Goal: Task Accomplishment & Management: Manage account settings

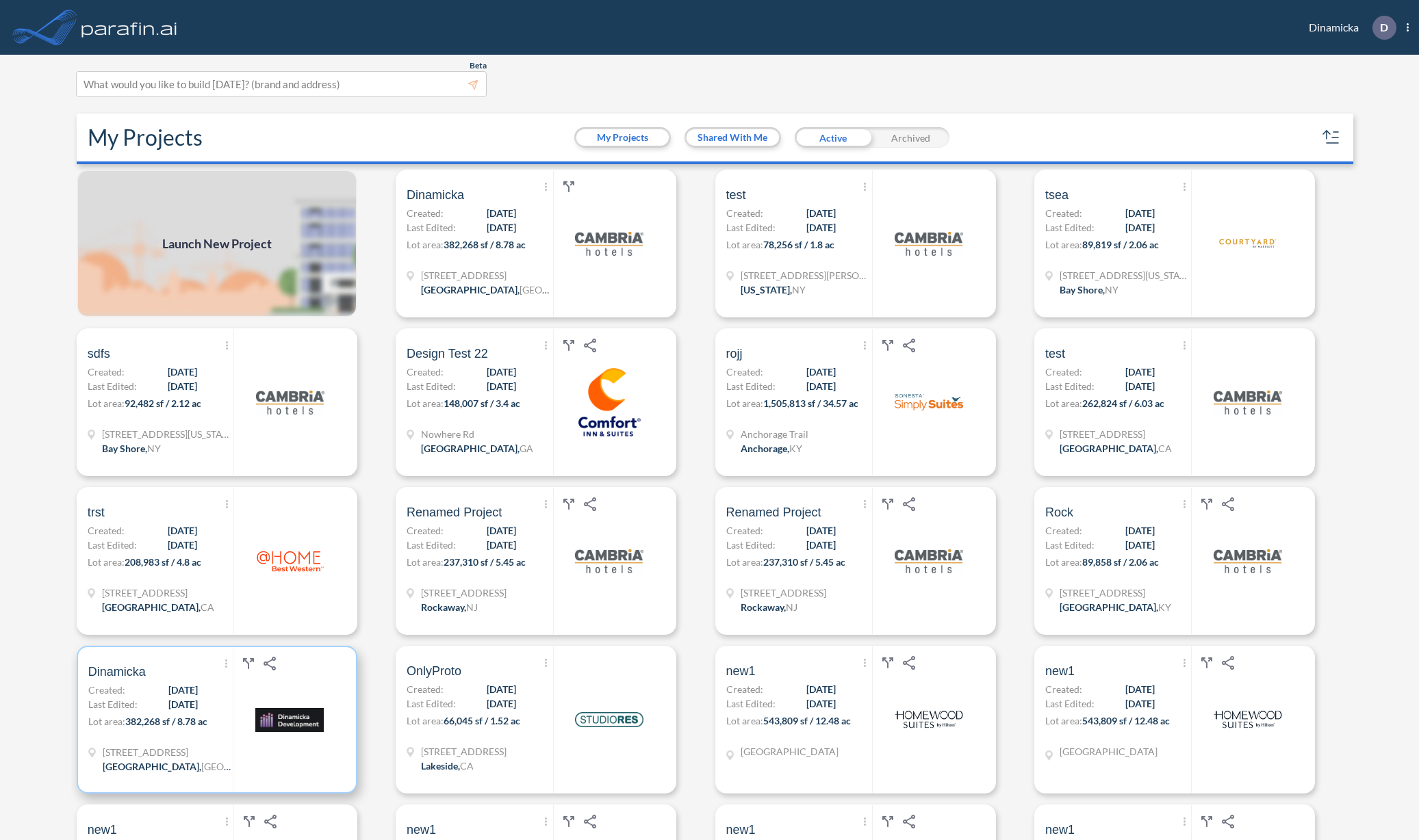
click at [117, 709] on span "Last Edited:" at bounding box center [112, 704] width 49 height 14
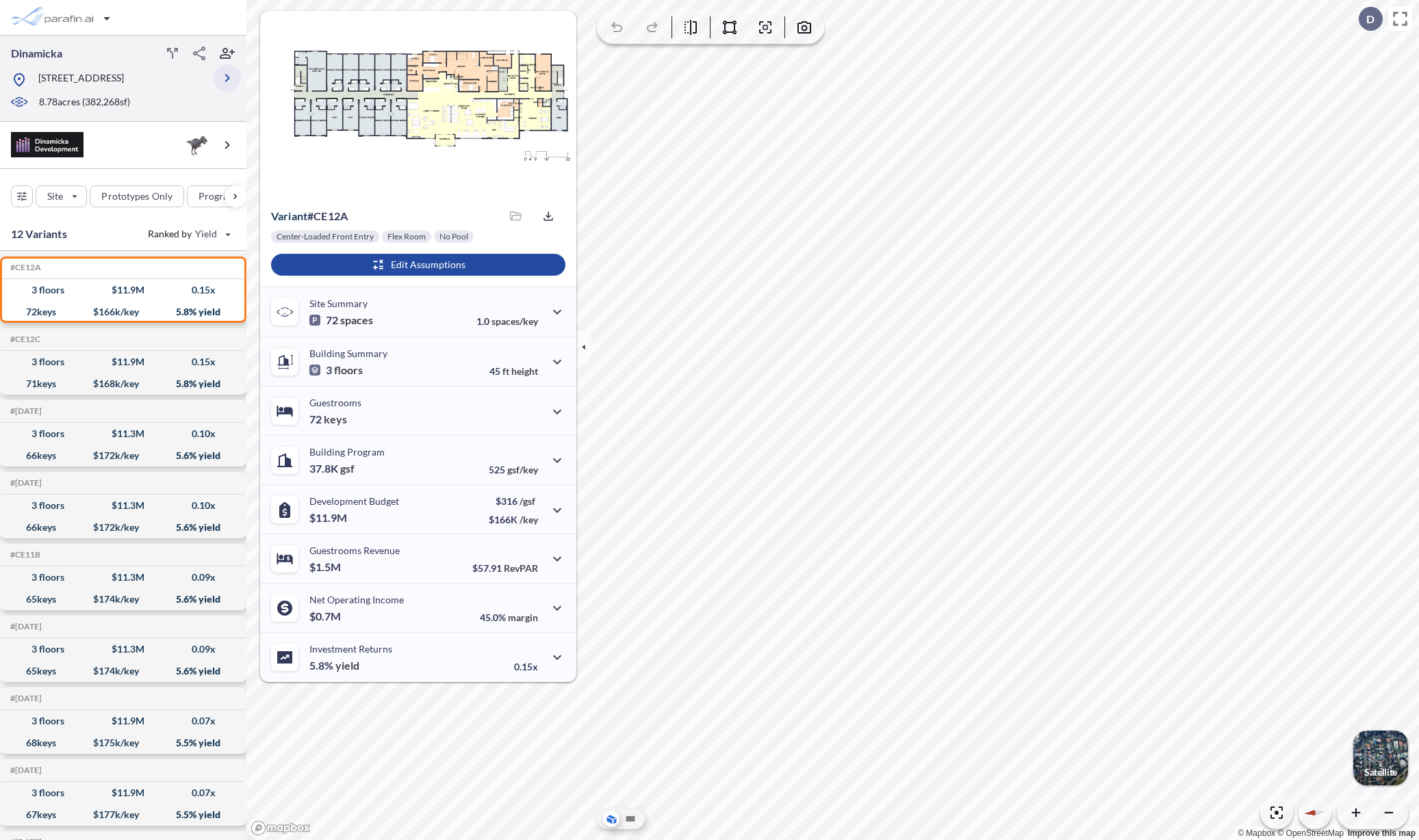
click at [227, 85] on icon "button" at bounding box center [227, 77] width 16 height 16
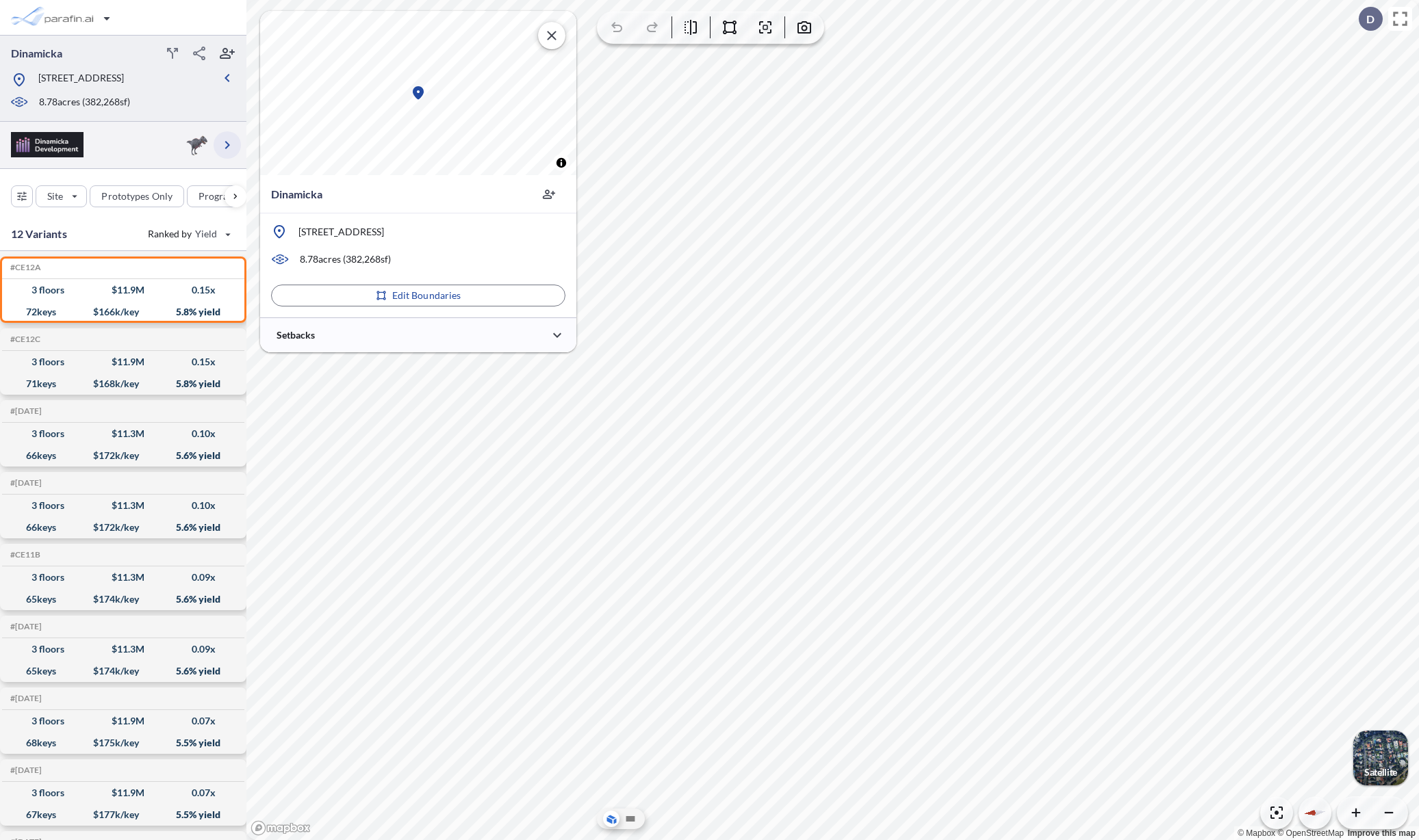
click at [236, 146] on button "button" at bounding box center [227, 145] width 28 height 28
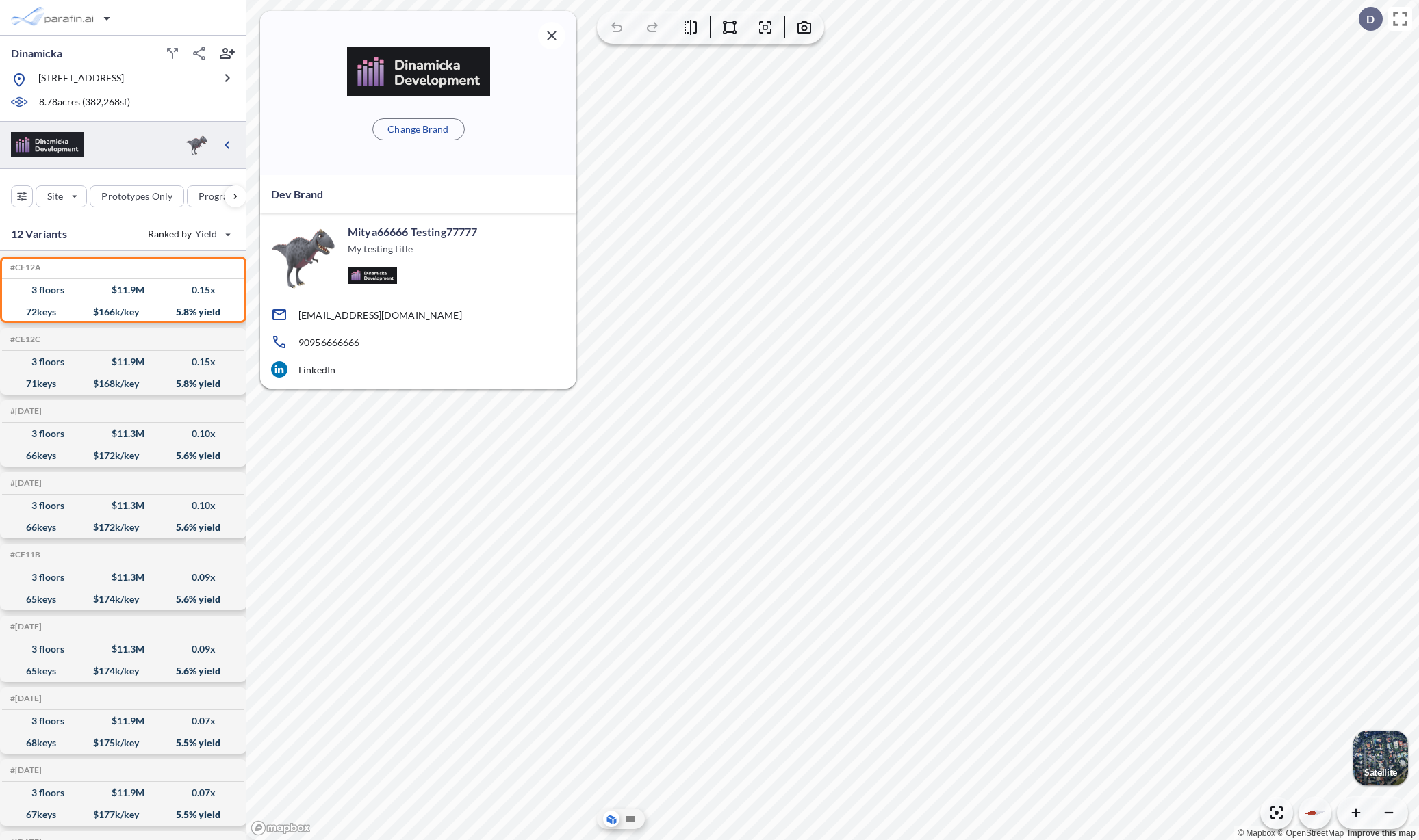
click at [418, 117] on div "Change Brand" at bounding box center [418, 92] width 316 height 164
click at [418, 126] on p "Change Brand" at bounding box center [418, 129] width 61 height 13
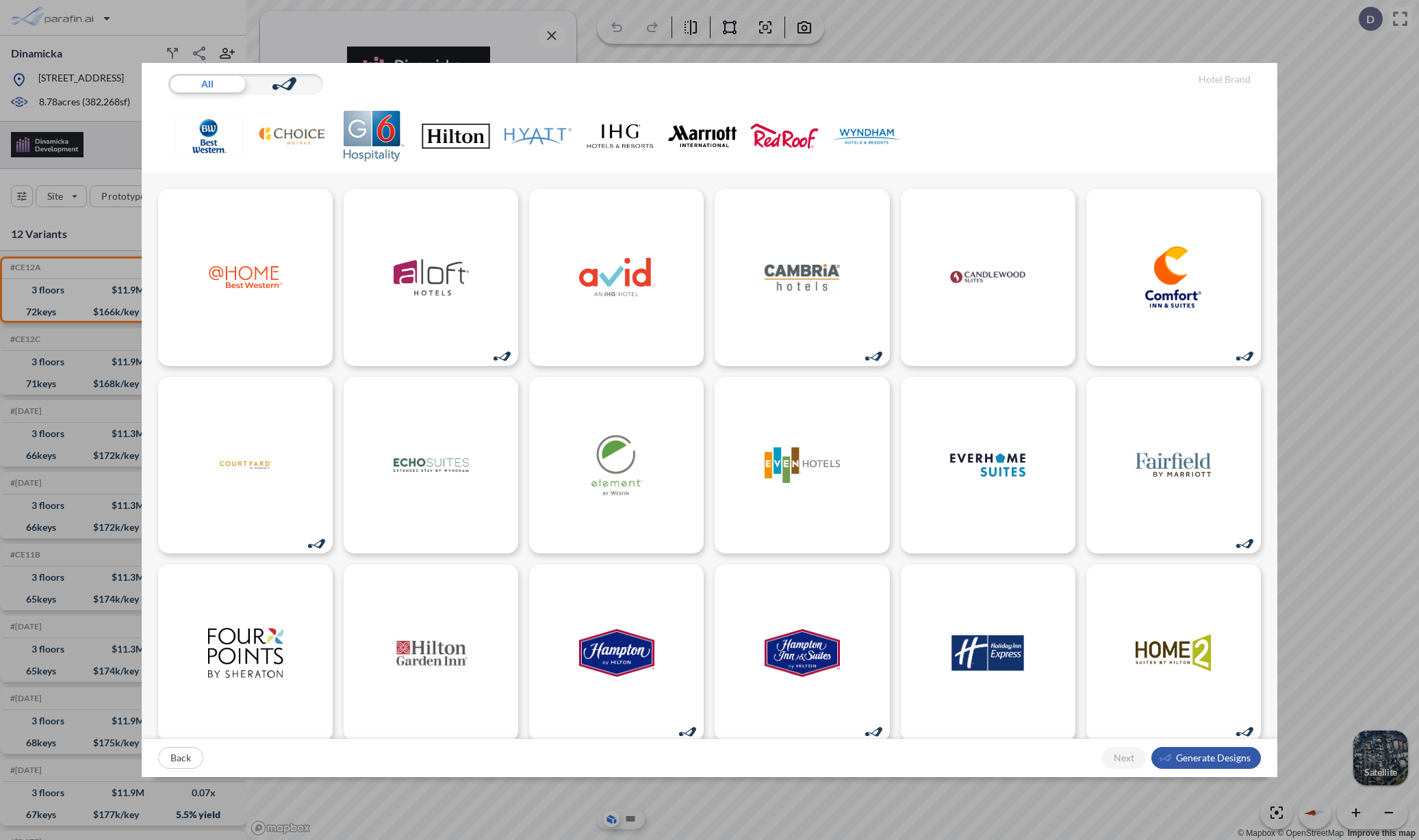
click at [1220, 758] on div "button" at bounding box center [1206, 758] width 109 height 22
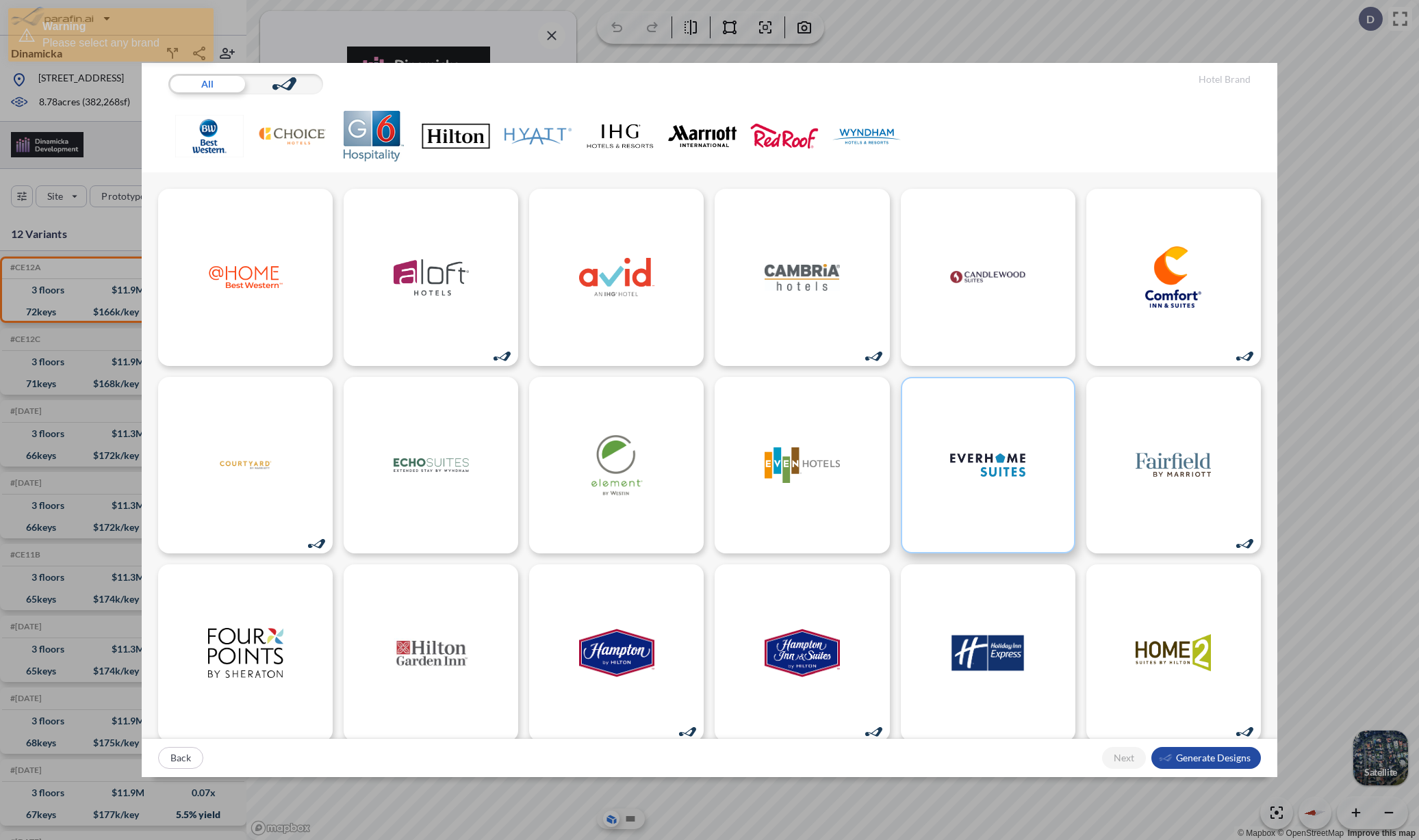
scroll to position [18, 0]
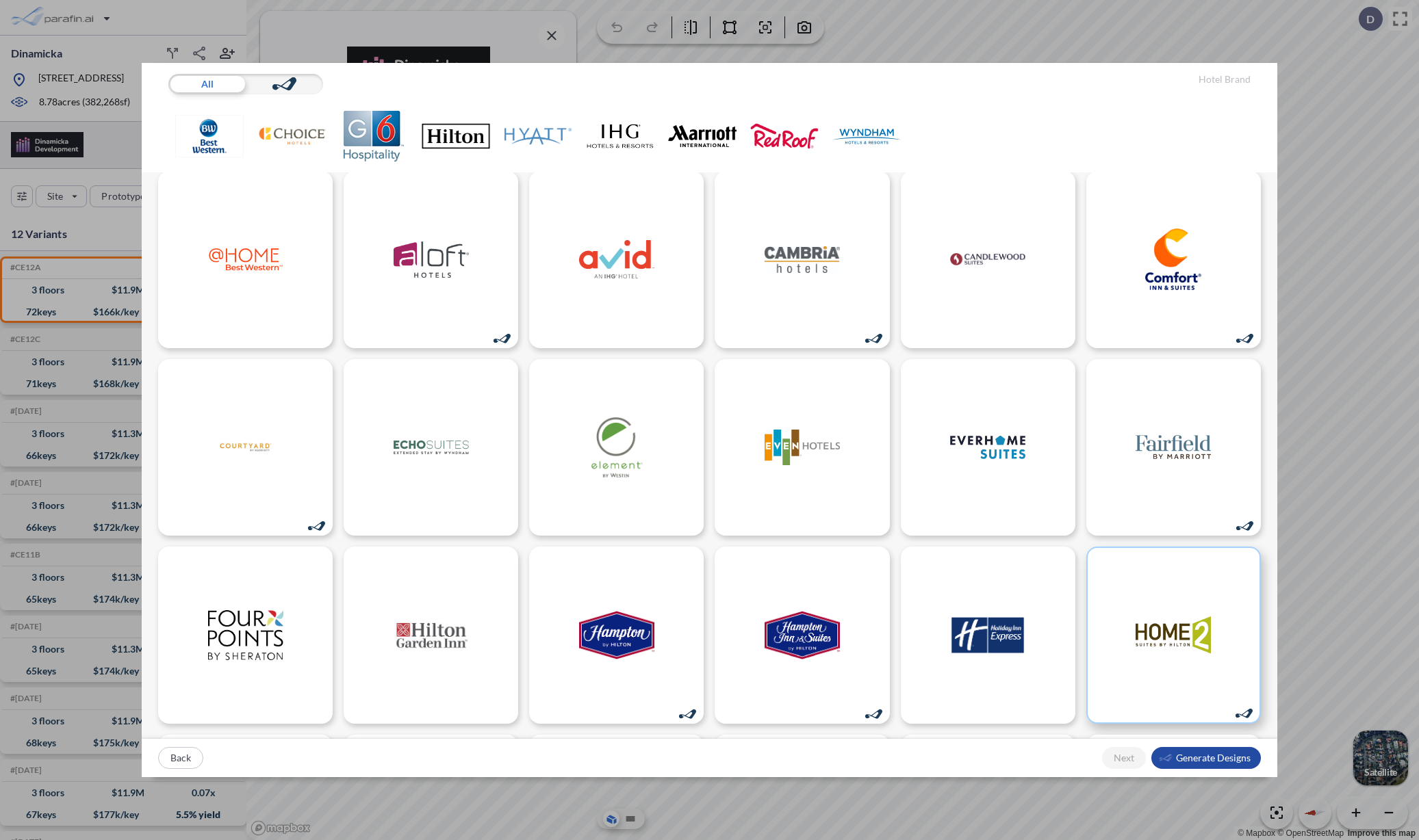
click at [1133, 627] on div at bounding box center [1173, 636] width 175 height 178
click at [390, 640] on div at bounding box center [431, 636] width 175 height 178
click at [432, 474] on img at bounding box center [431, 447] width 75 height 62
click at [1207, 762] on div "button" at bounding box center [1206, 758] width 109 height 22
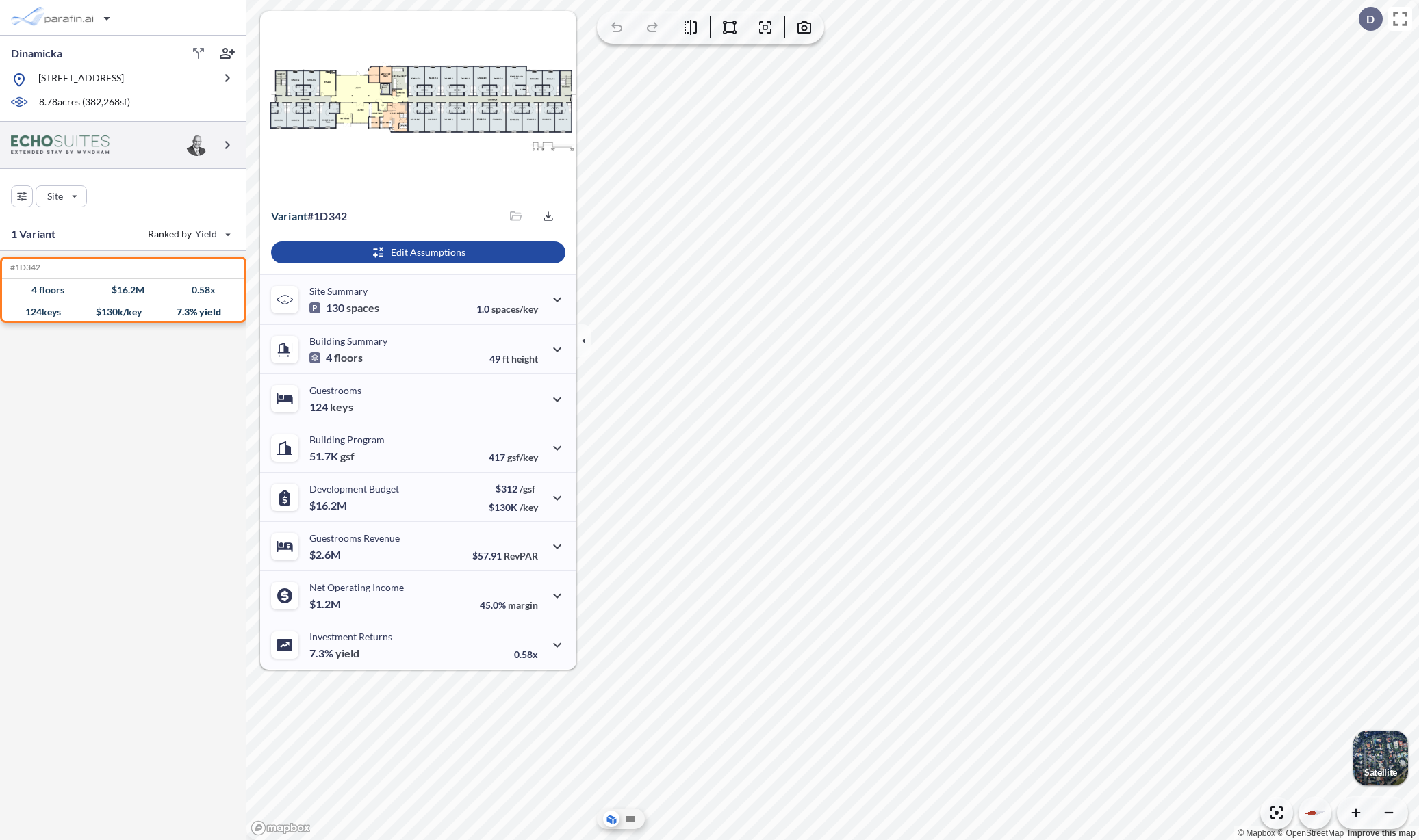
click at [109, 146] on div at bounding box center [123, 146] width 246 height 47
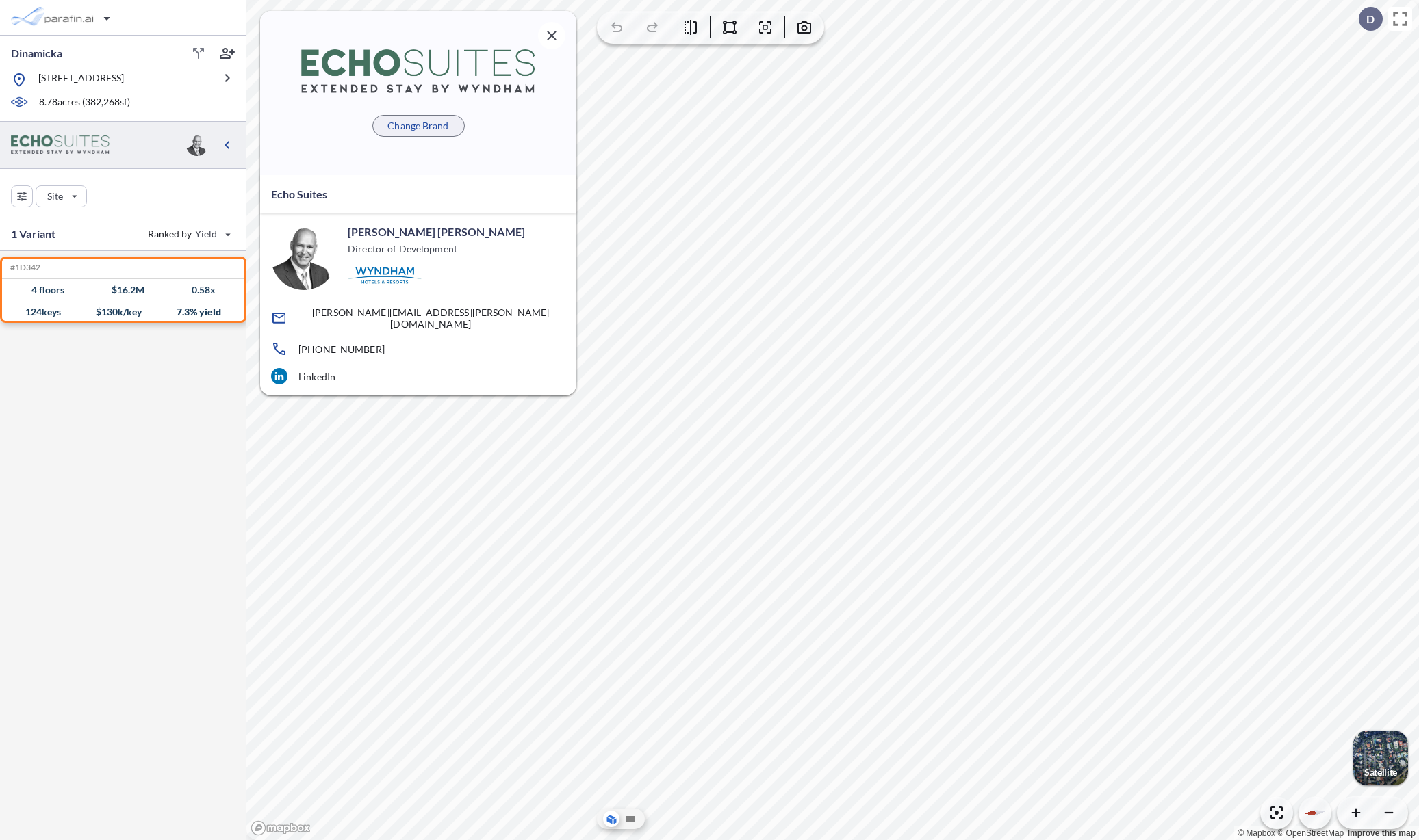
click at [416, 129] on p "Change Brand" at bounding box center [418, 126] width 61 height 13
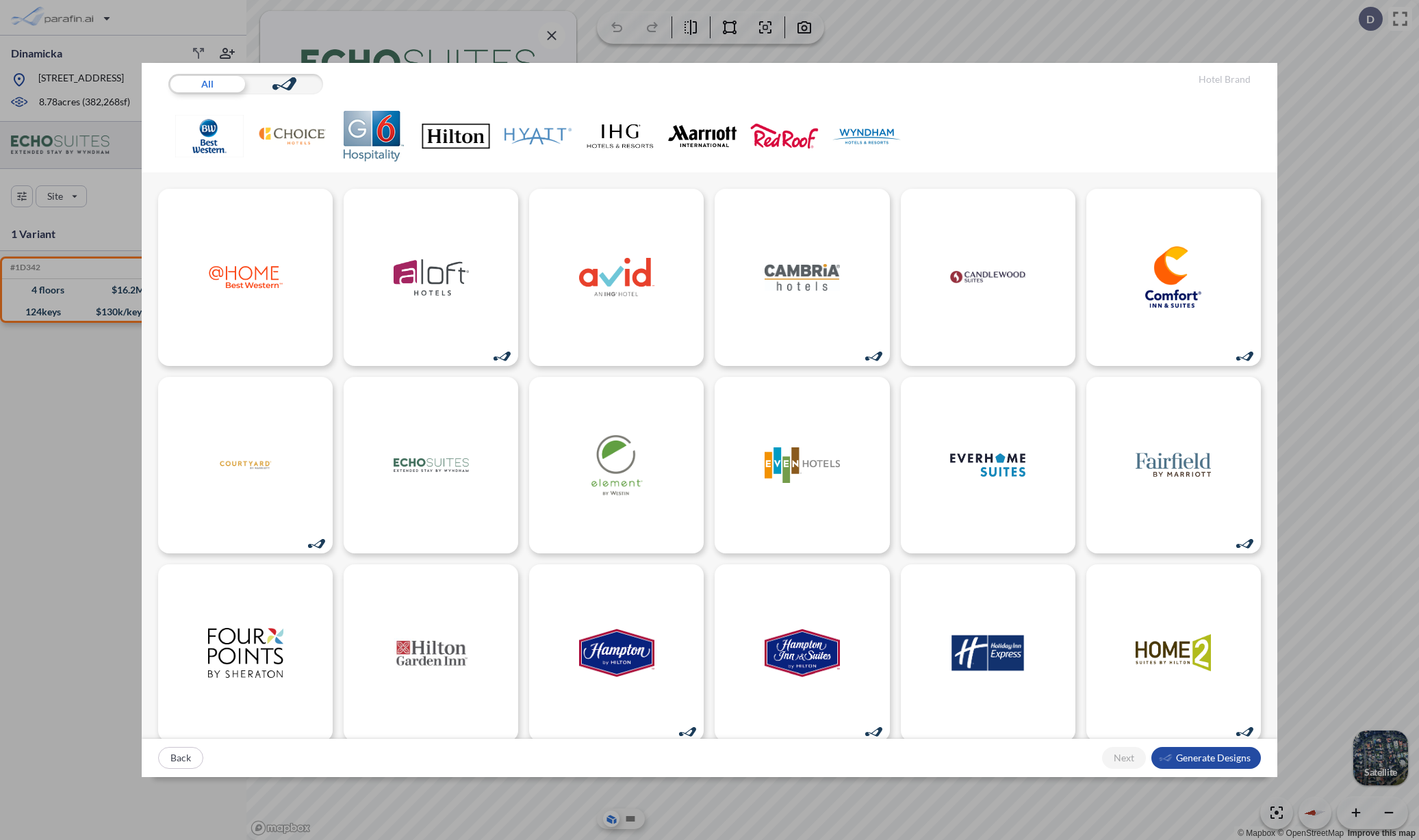
click at [303, 84] on div at bounding box center [284, 84] width 77 height 21
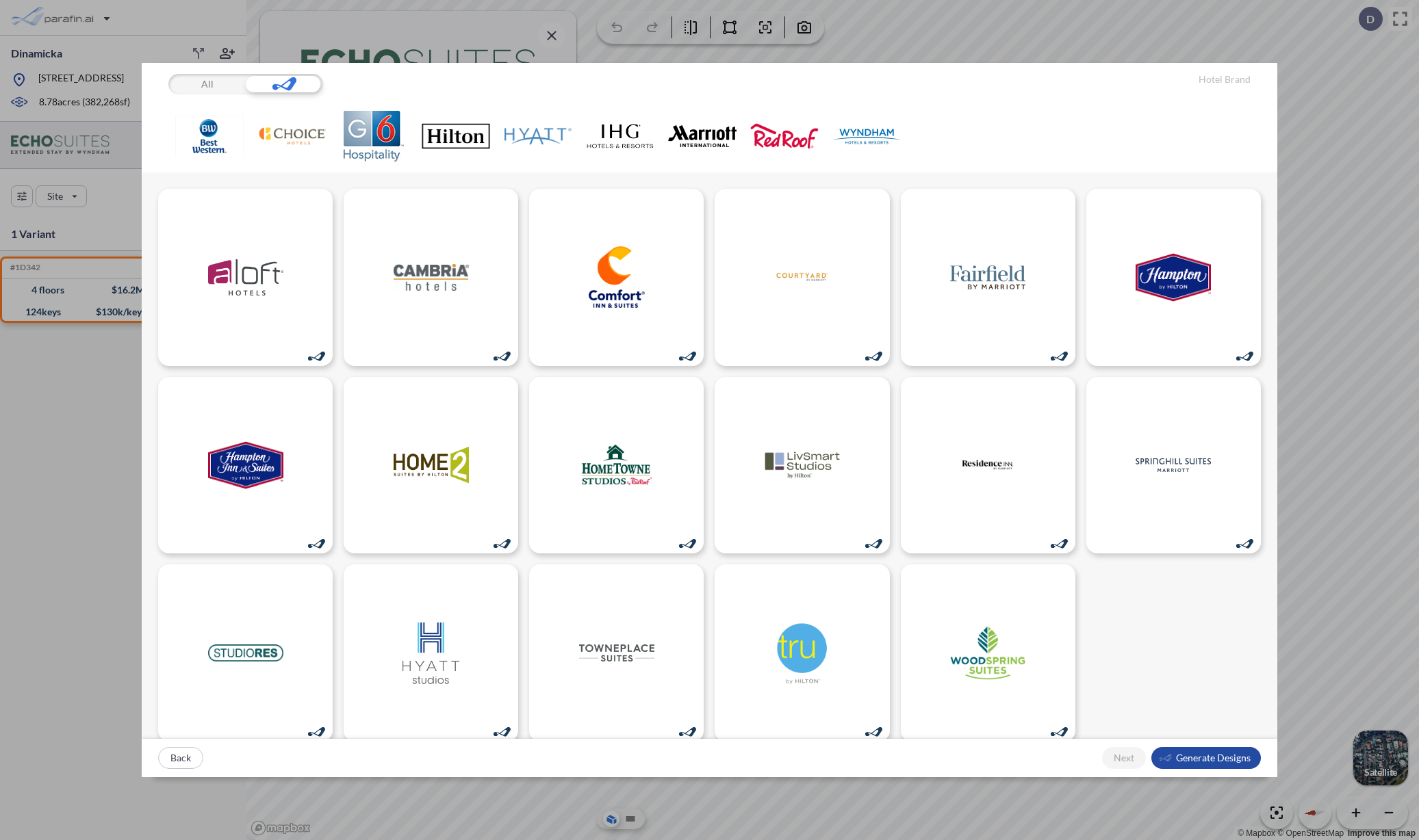
click at [223, 87] on div "All" at bounding box center [207, 84] width 77 height 21
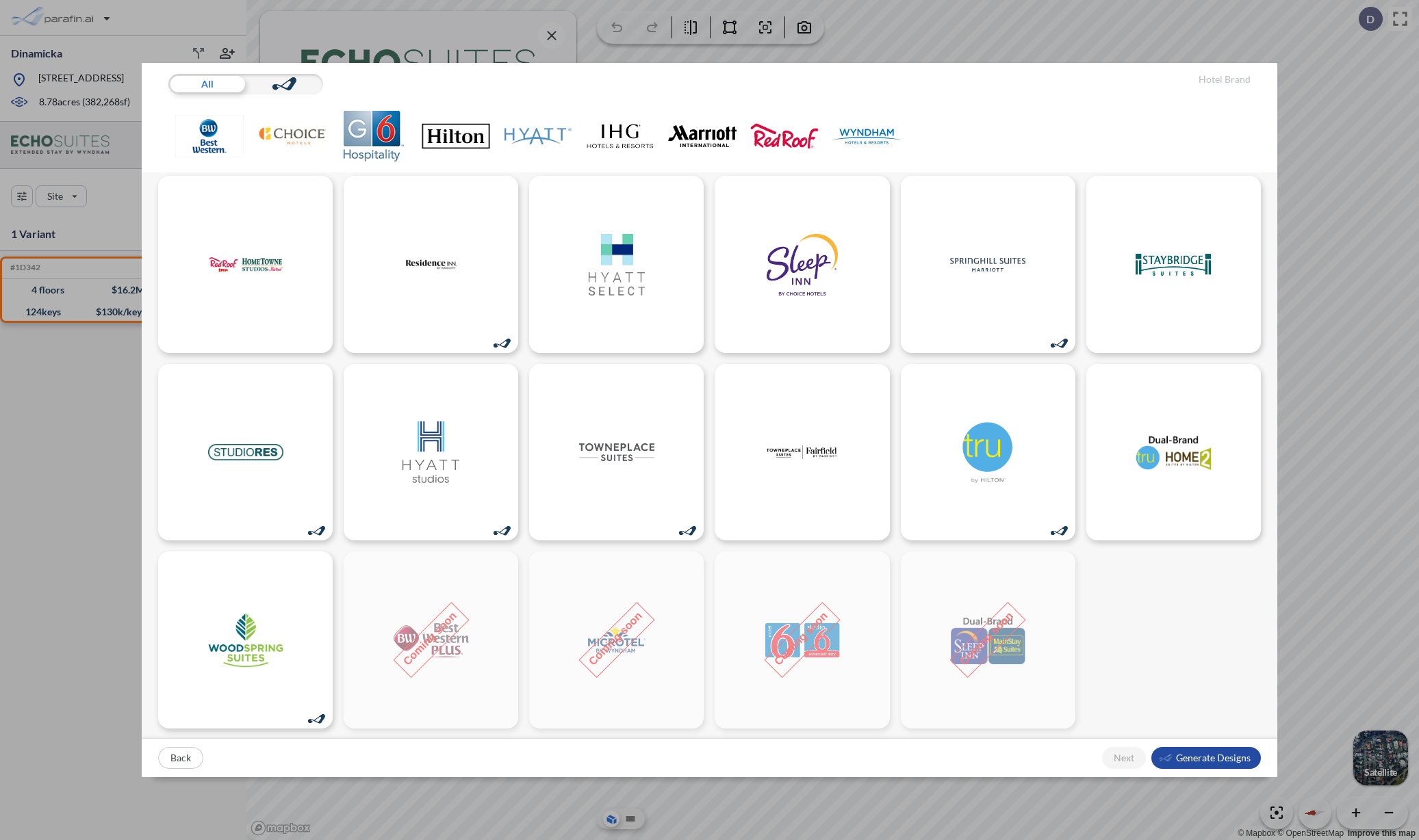
scroll to position [770, 0]
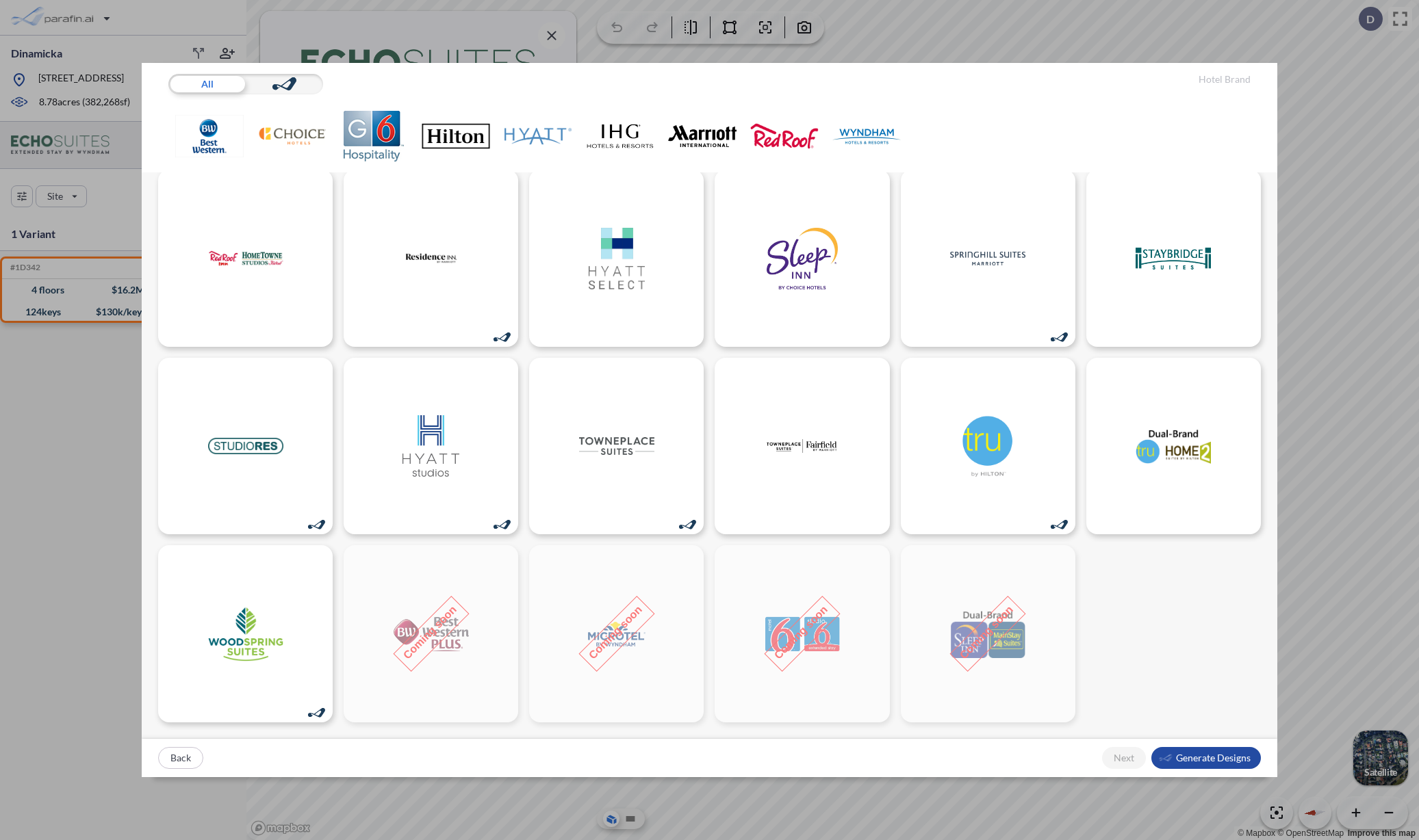
click at [1375, 30] on div "All Hotel Brand Back Next Generate Designs" at bounding box center [710, 420] width 1419 height 840
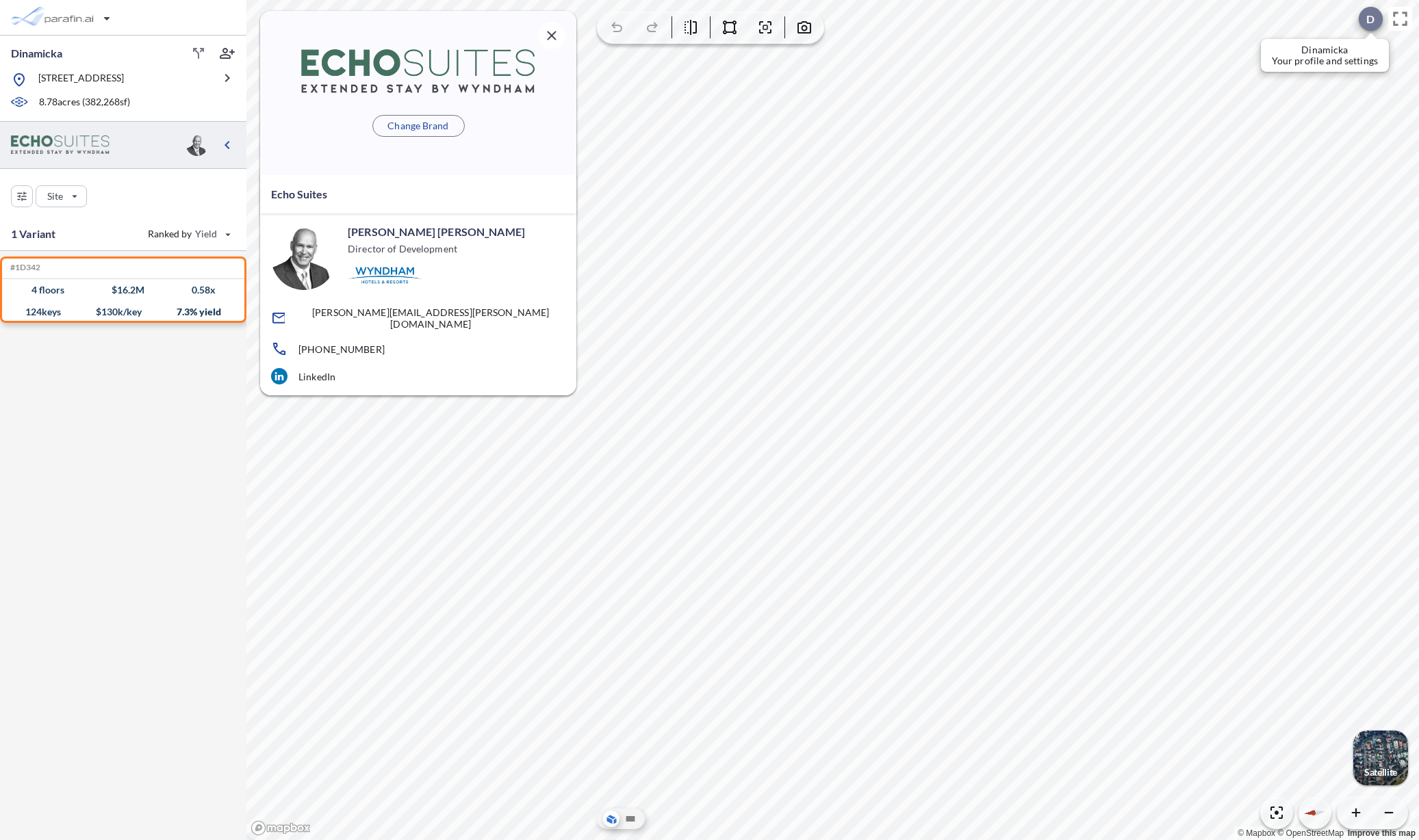
click at [1371, 27] on div at bounding box center [1371, 19] width 24 height 24
click at [65, 136] on img at bounding box center [60, 145] width 99 height 18
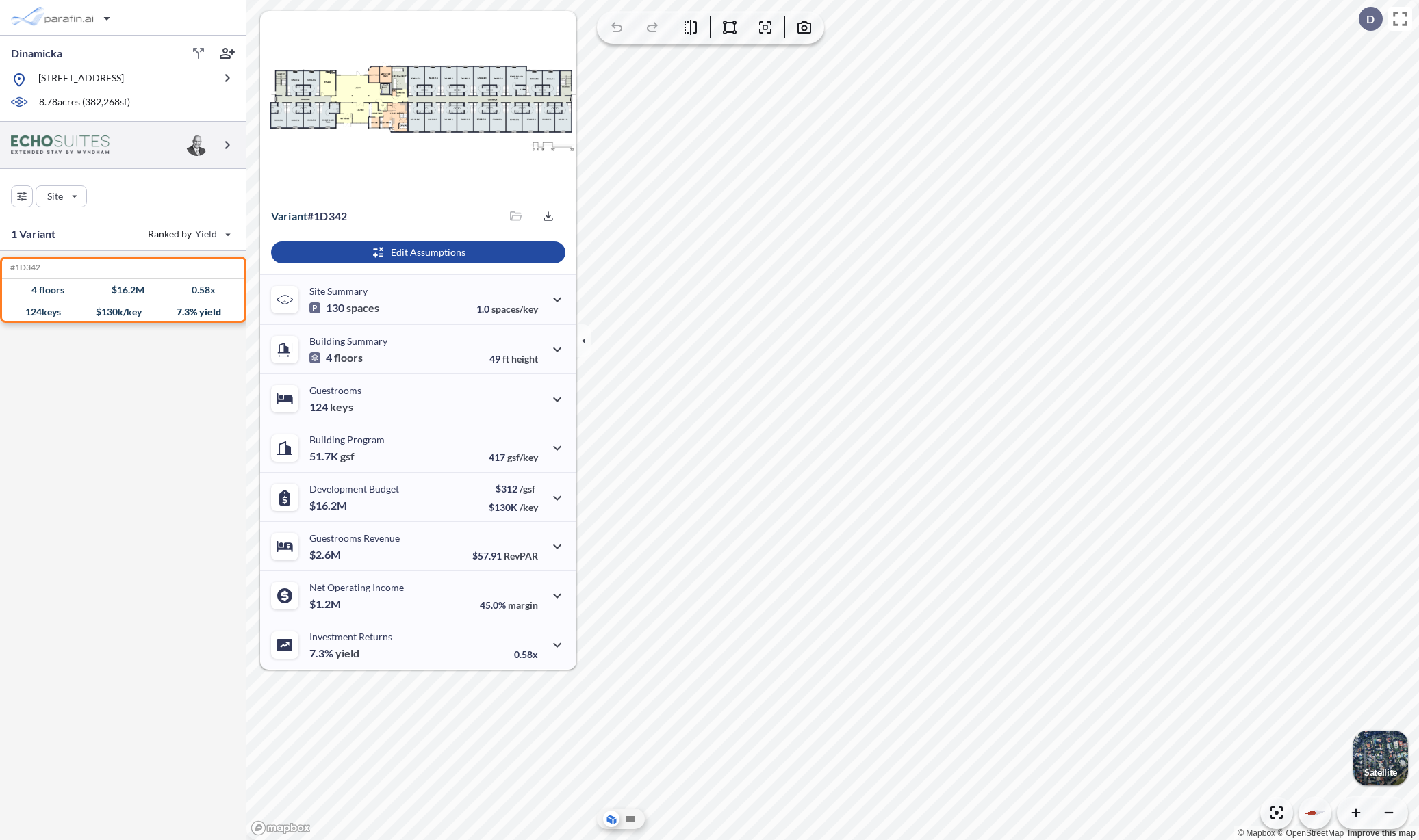
click at [162, 155] on div at bounding box center [123, 146] width 246 height 47
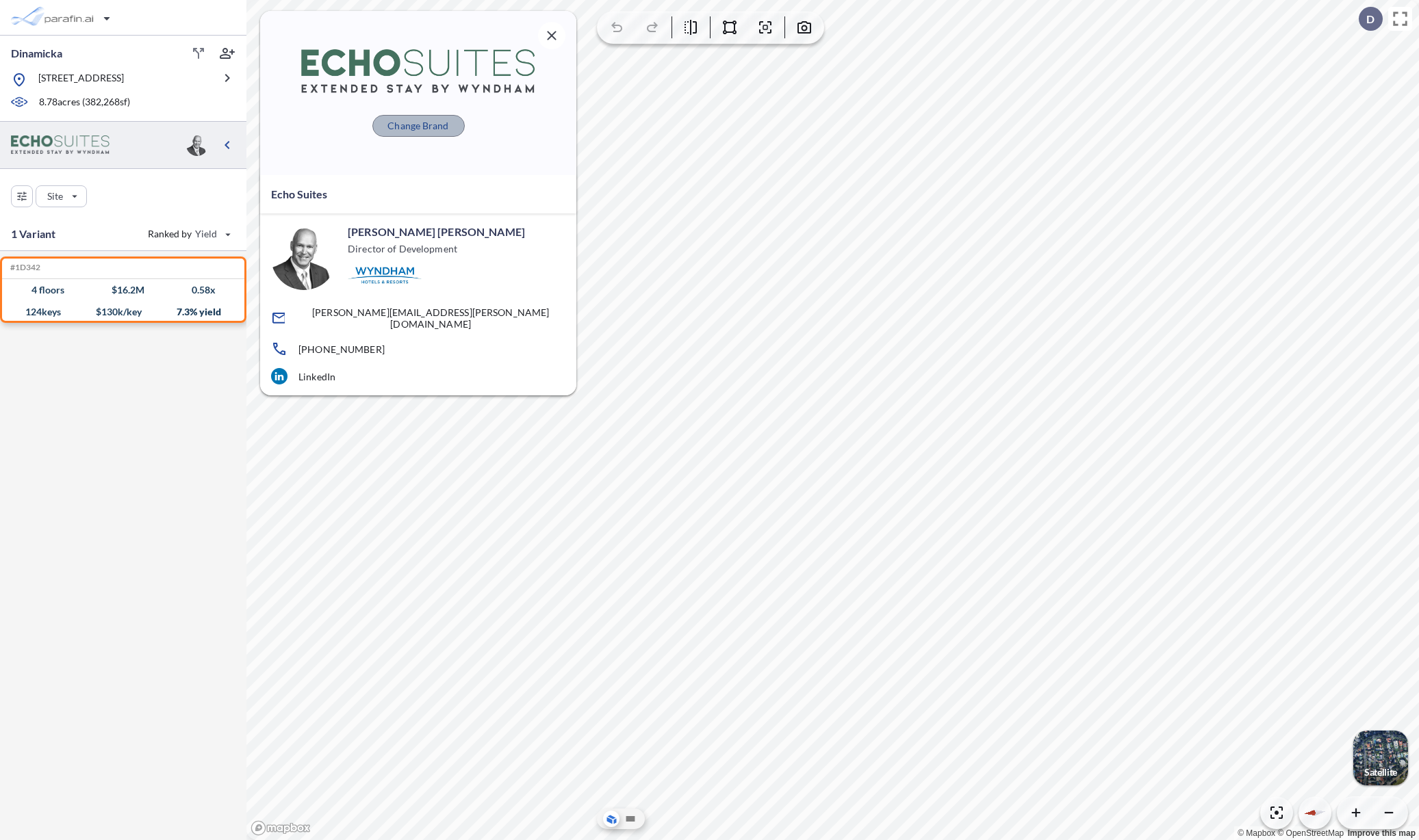
click at [398, 124] on p "Change Brand" at bounding box center [418, 126] width 61 height 13
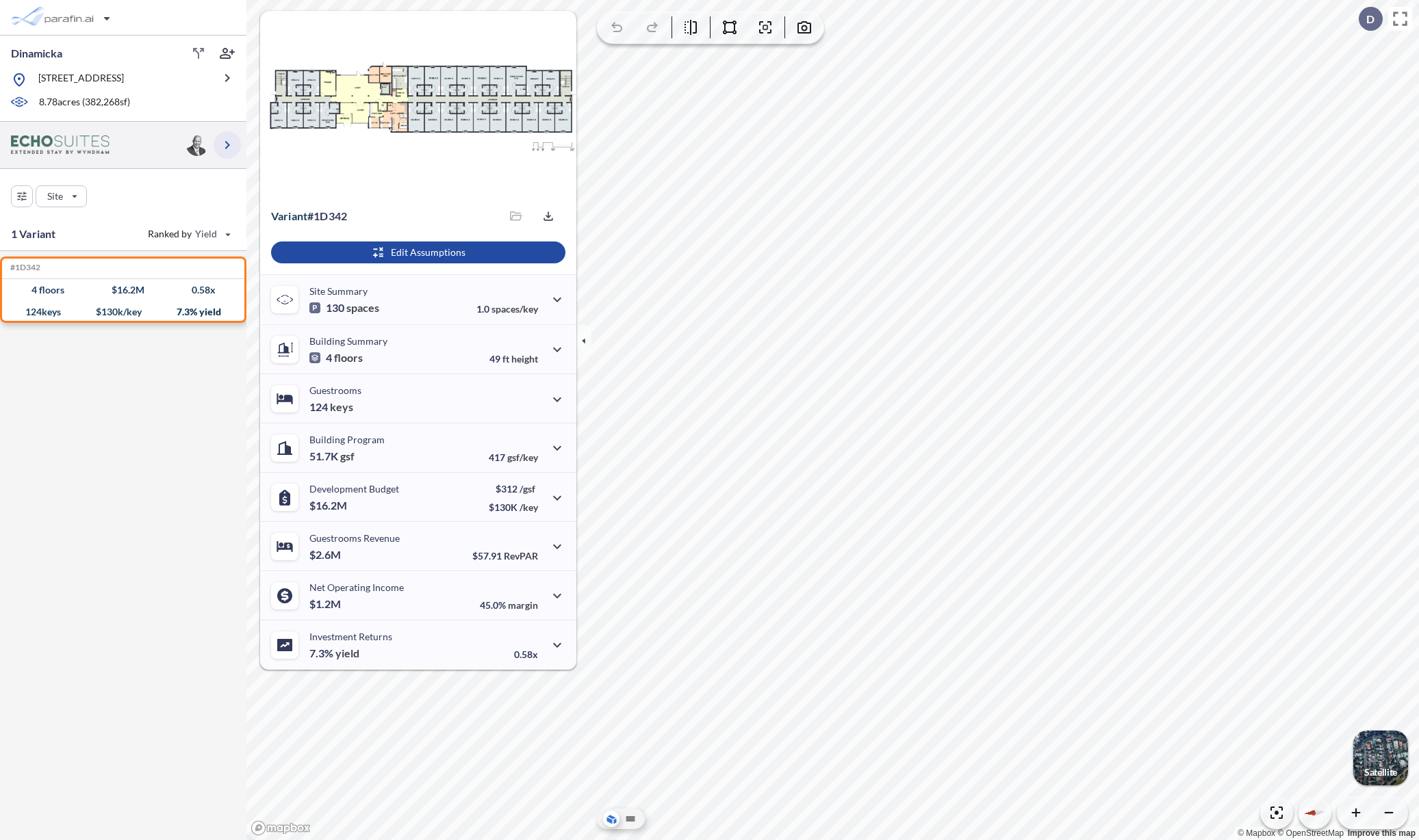
click at [219, 133] on button "button" at bounding box center [227, 145] width 28 height 28
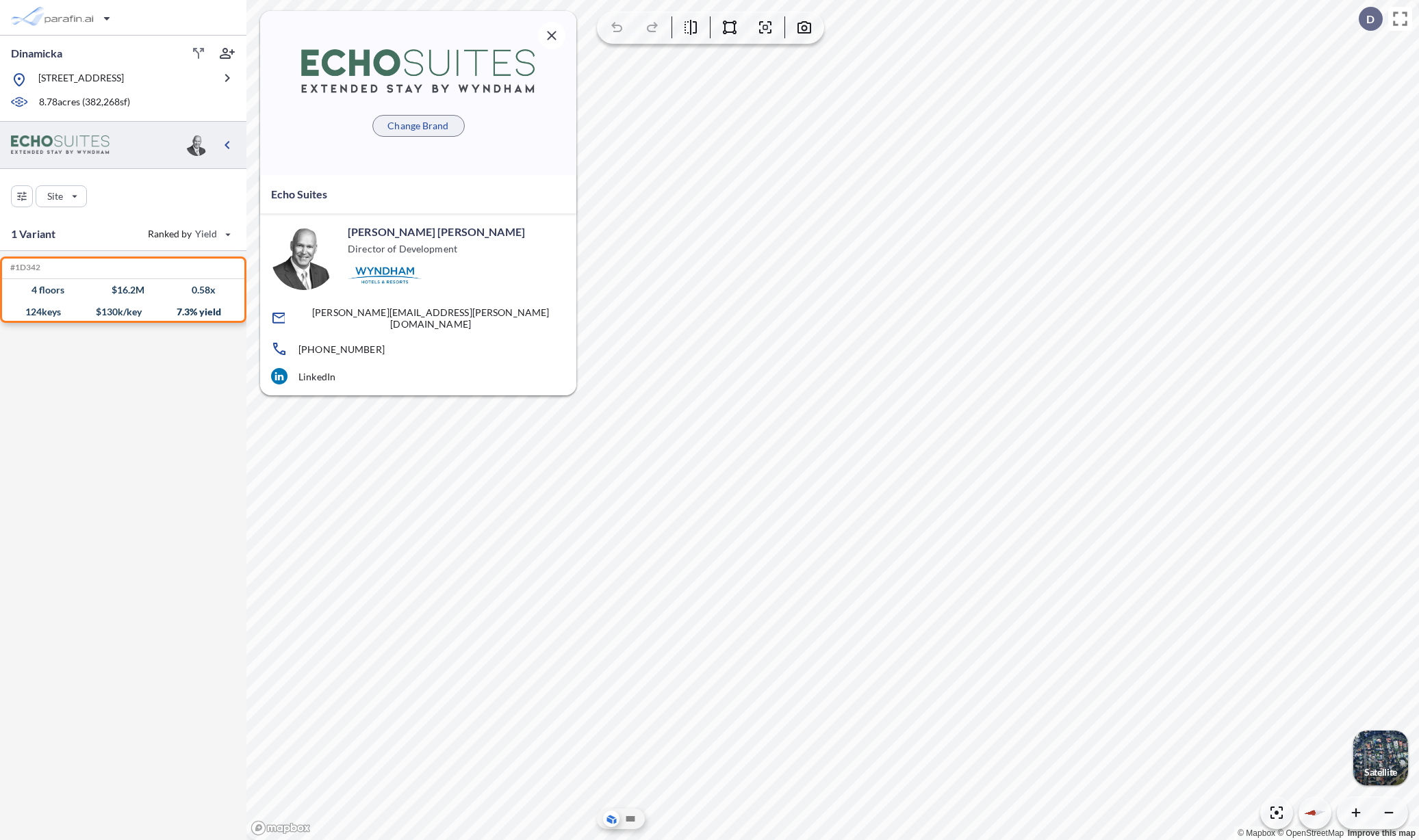
click at [407, 131] on p "Change Brand" at bounding box center [418, 126] width 61 height 13
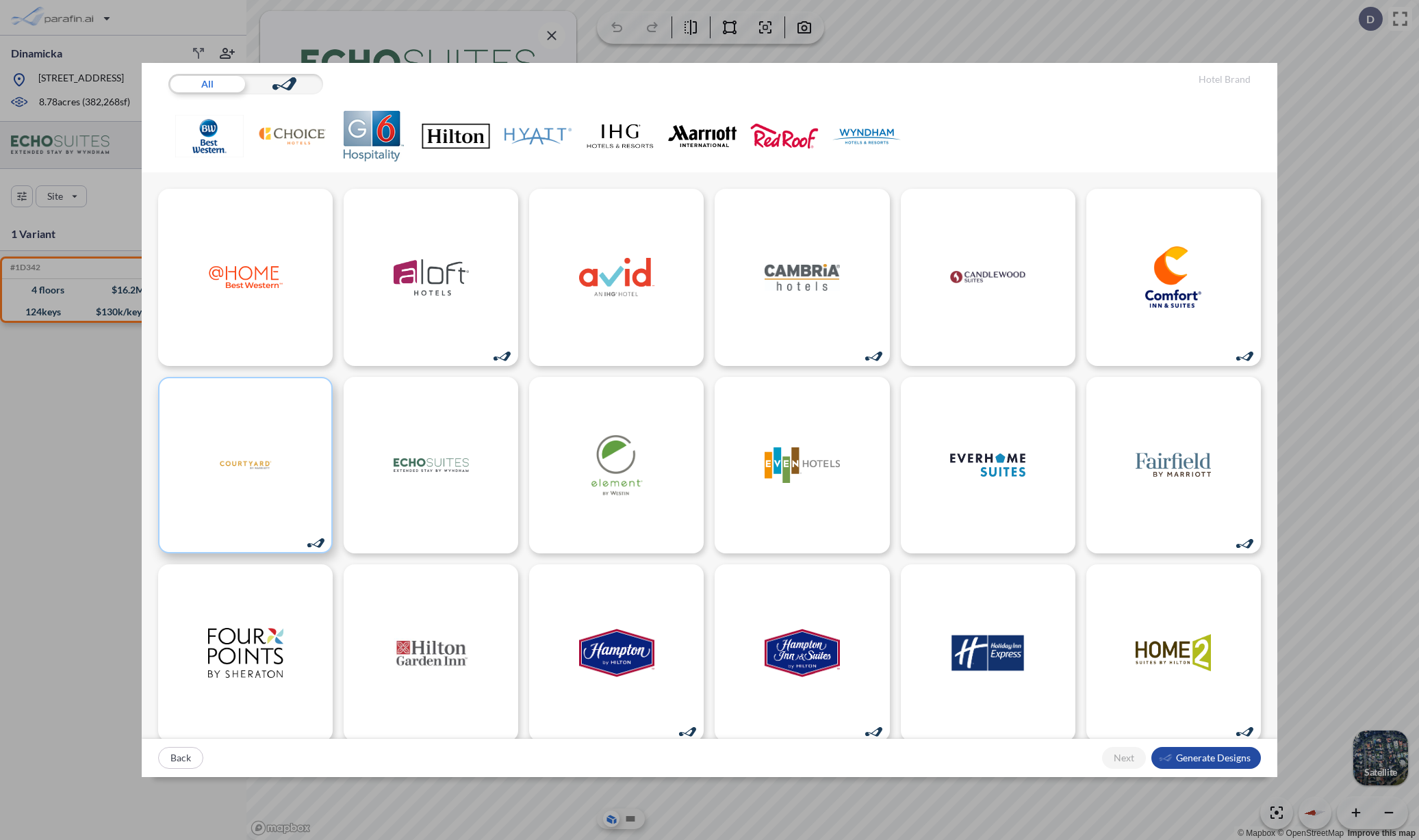
click at [295, 477] on div at bounding box center [246, 466] width 175 height 178
click at [1195, 760] on div "button" at bounding box center [1206, 758] width 109 height 22
